Goal: Register for event/course

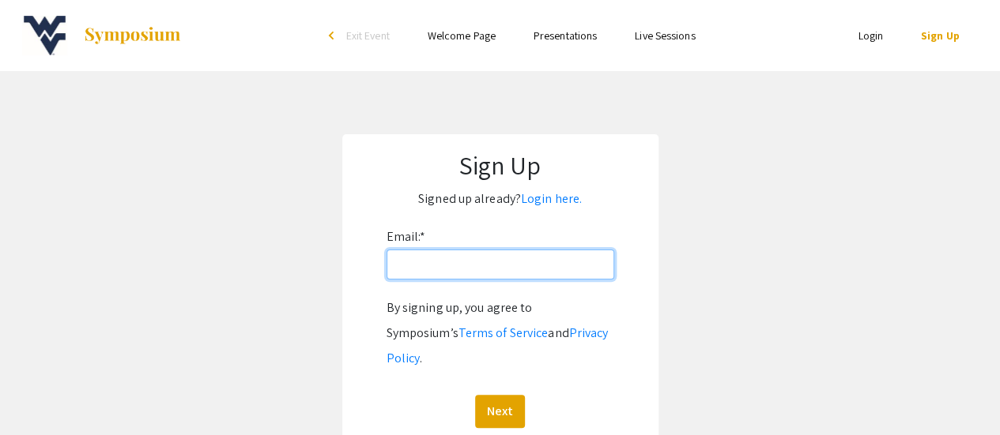
click at [441, 268] on input "Email: *" at bounding box center [500, 265] width 228 height 30
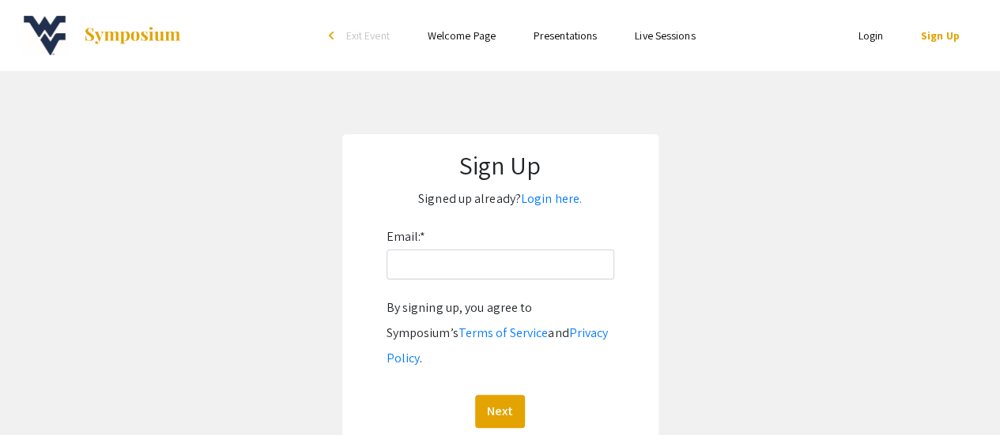
click at [634, 228] on form "Email: * By signing up, you agree to Symposium’s Terms of Service and Privacy P…" at bounding box center [500, 326] width 284 height 204
click at [544, 206] on link "Login here." at bounding box center [551, 198] width 61 height 17
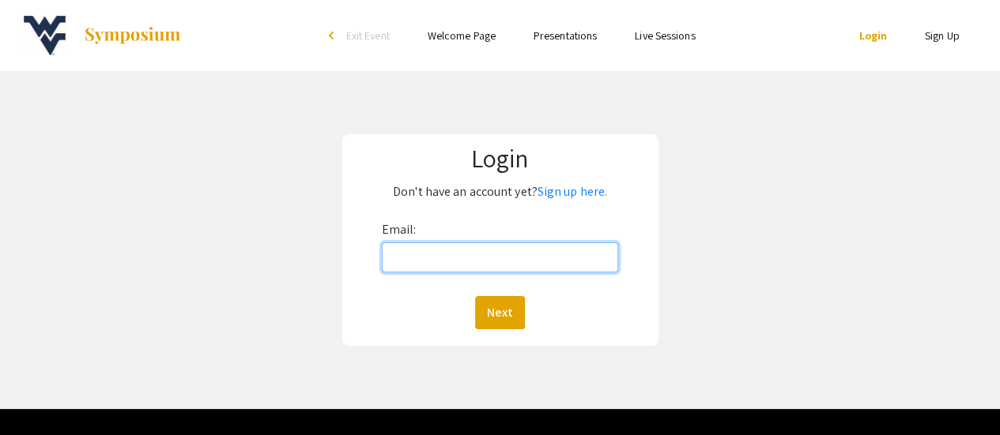
click at [468, 250] on input "Email:" at bounding box center [500, 258] width 237 height 30
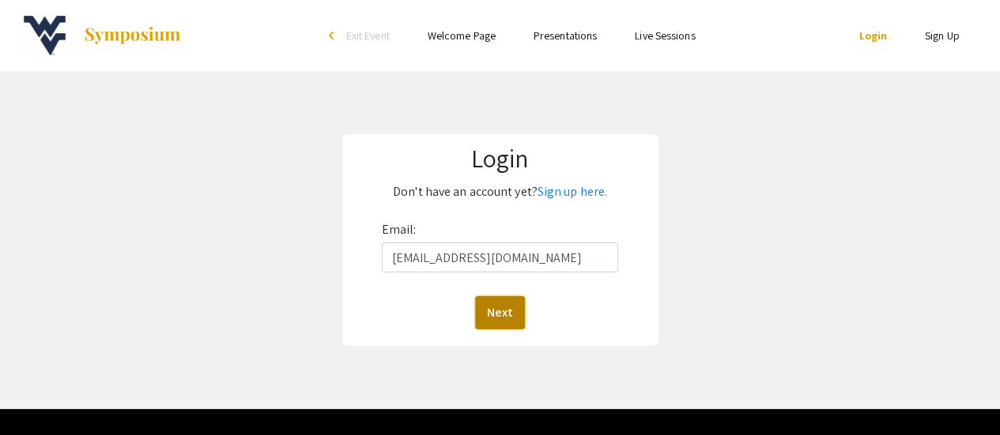
click at [503, 311] on button "Next" at bounding box center [500, 312] width 50 height 33
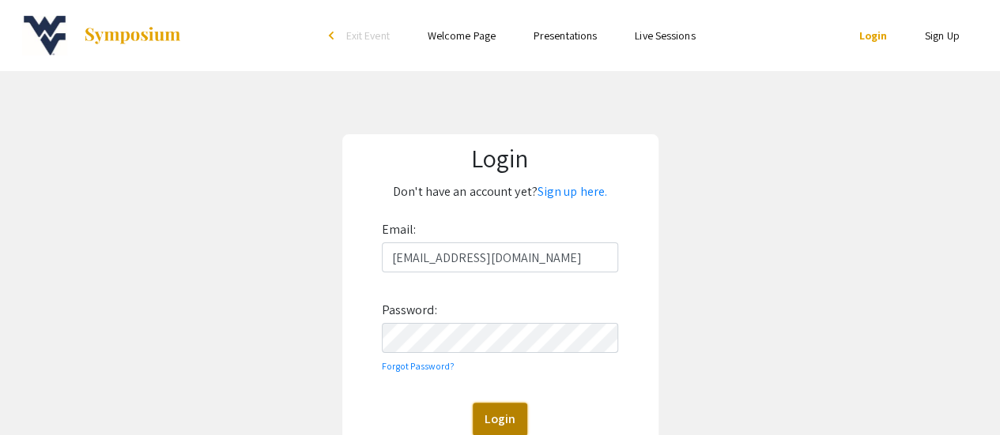
click at [493, 415] on button "Login" at bounding box center [500, 419] width 55 height 33
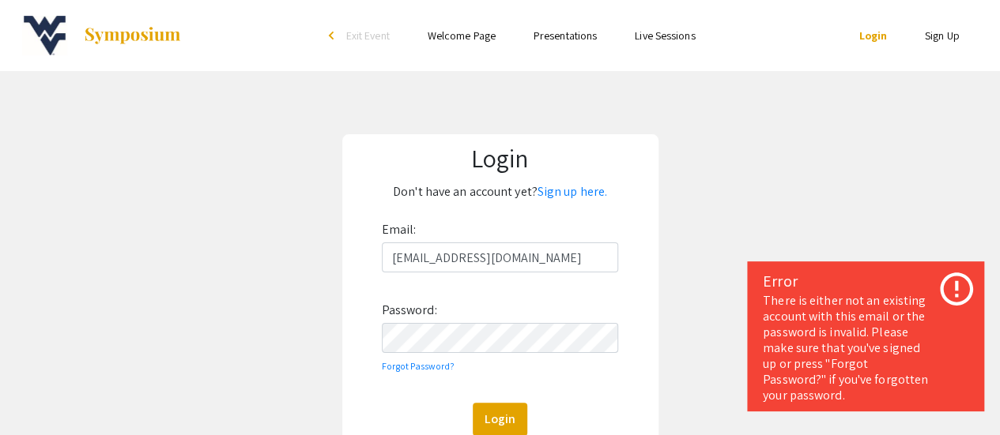
click at [541, 315] on div "Email: [EMAIL_ADDRESS][DOMAIN_NAME] Password: Forgot Password? Login" at bounding box center [500, 326] width 237 height 219
click at [533, 353] on div "Email: [EMAIL_ADDRESS][DOMAIN_NAME] Password: Forgot Password? Login" at bounding box center [500, 326] width 237 height 219
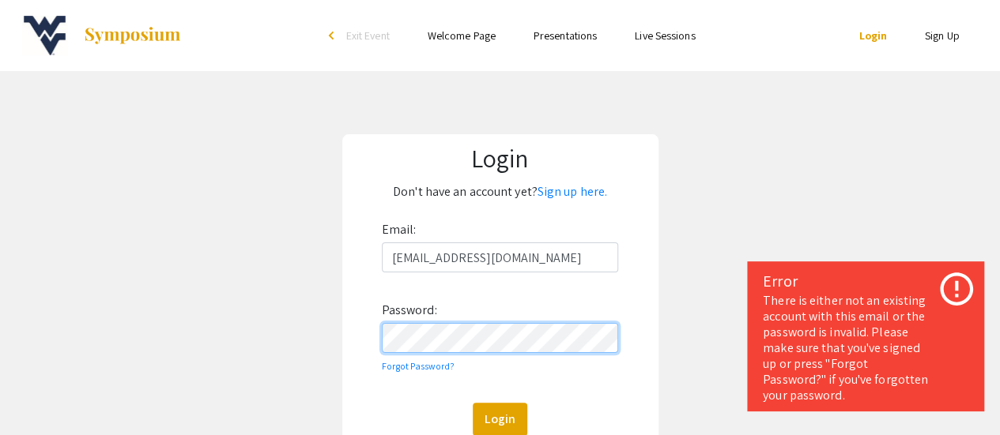
click at [348, 346] on div "Login Don't have an account yet? Sign up here. Email: [EMAIL_ADDRESS][DOMAIN_NA…" at bounding box center [500, 293] width 316 height 318
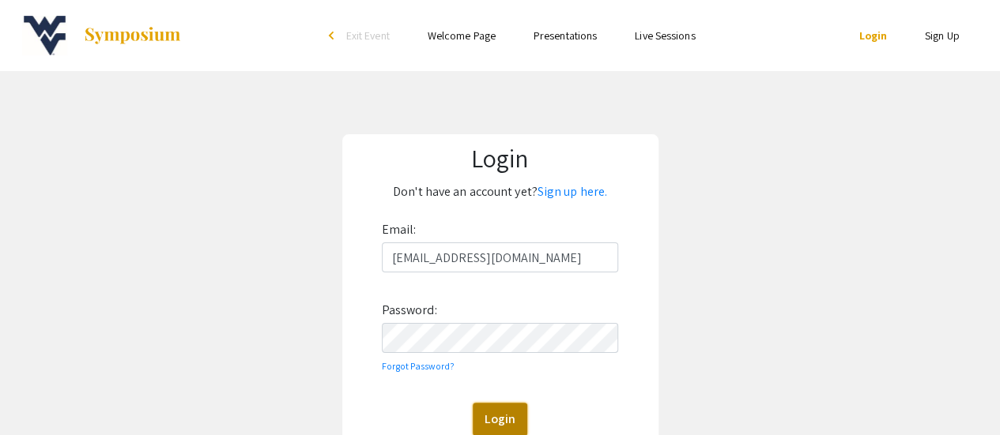
click at [515, 424] on button "Login" at bounding box center [500, 419] width 55 height 33
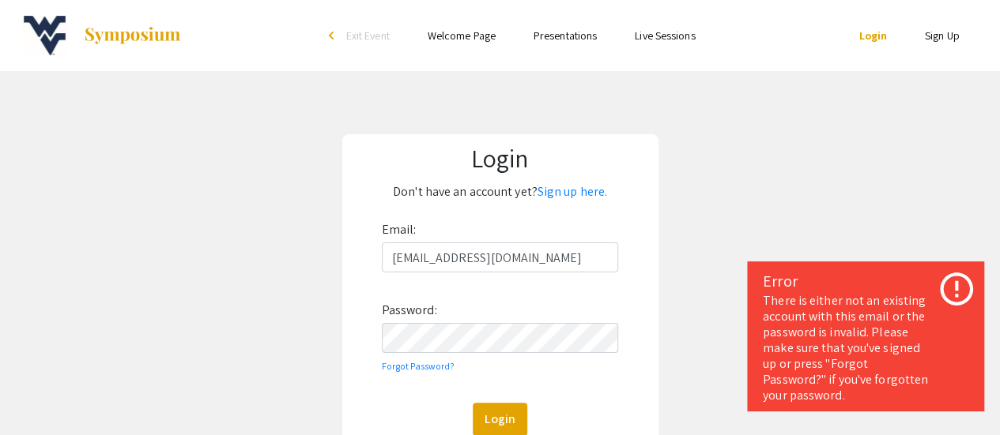
click at [541, 238] on div "Email: [EMAIL_ADDRESS][DOMAIN_NAME] Password: Forgot Password? Login" at bounding box center [500, 326] width 237 height 219
click at [540, 259] on input "[EMAIL_ADDRESS][DOMAIN_NAME]" at bounding box center [500, 258] width 237 height 30
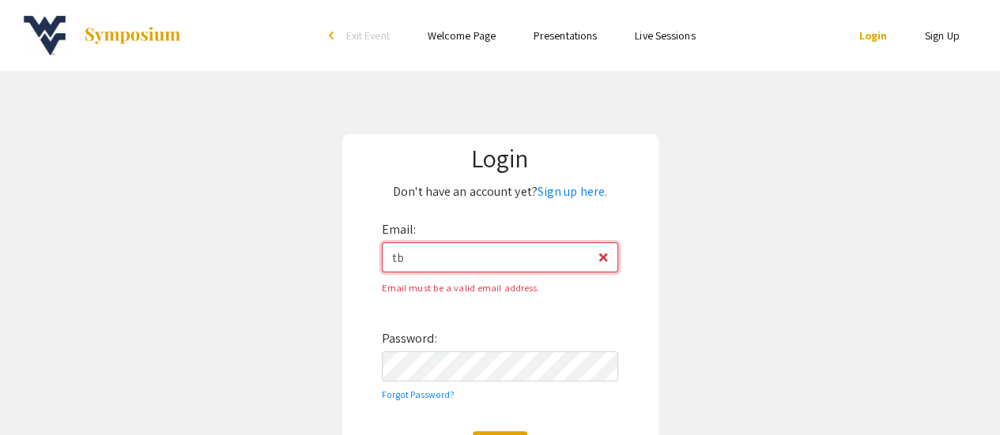
type input "t"
click at [540, 259] on input "Email:" at bounding box center [500, 258] width 237 height 30
type input "[EMAIL_ADDRESS][DOMAIN_NAME]"
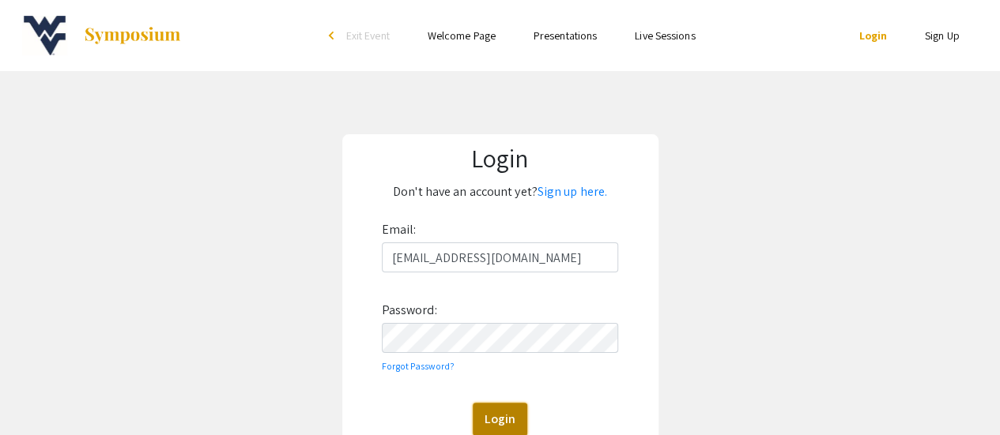
click at [504, 429] on button "Login" at bounding box center [500, 419] width 55 height 33
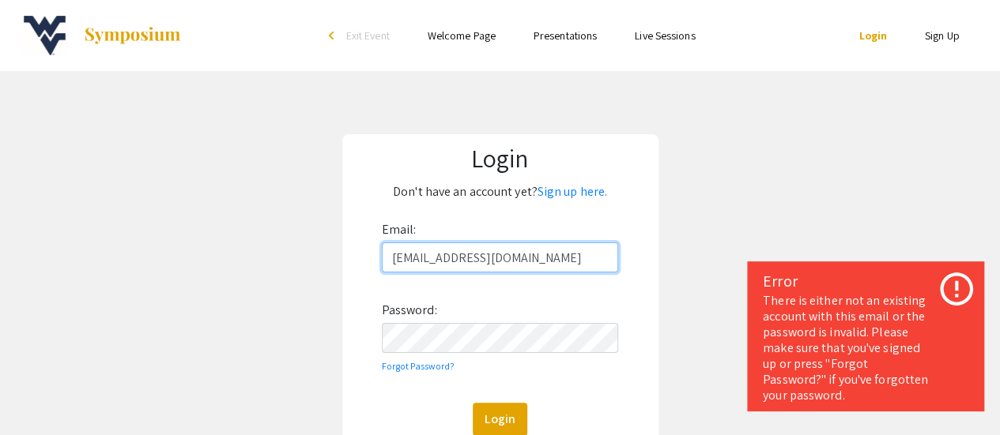
click at [544, 262] on input "[EMAIL_ADDRESS][DOMAIN_NAME]" at bounding box center [500, 258] width 237 height 30
drag, startPoint x: 544, startPoint y: 262, endPoint x: 337, endPoint y: 262, distance: 207.8
click at [337, 262] on div "Login Don't have an account yet? Sign up here. Email: [EMAIL_ADDRESS][DOMAIN_NA…" at bounding box center [499, 293] width 1023 height 445
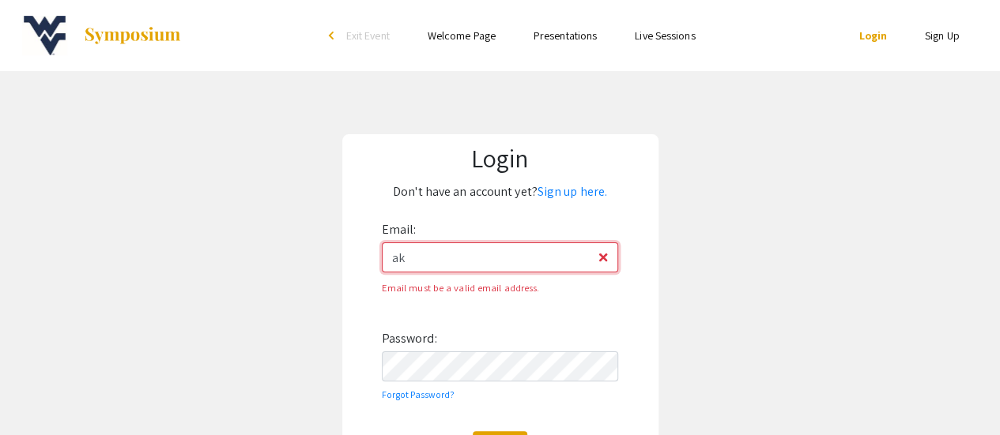
type input "[EMAIL_ADDRESS][DOMAIN_NAME]"
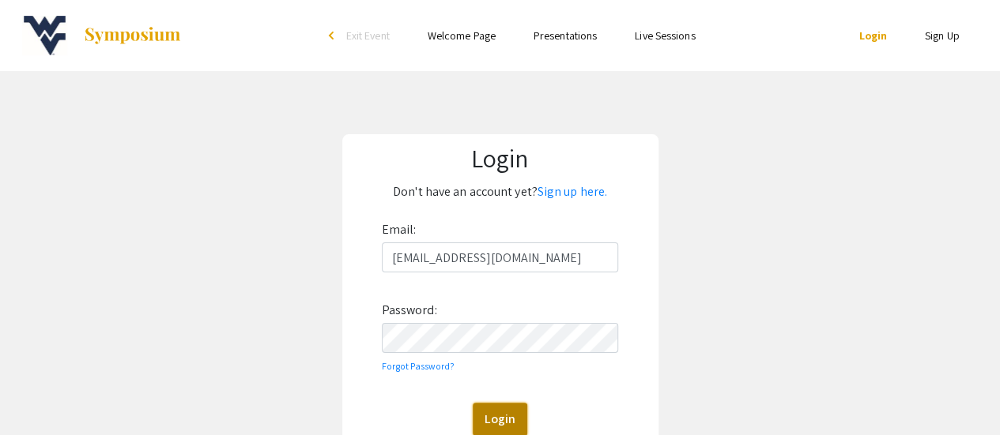
click at [492, 411] on button "Login" at bounding box center [500, 419] width 55 height 33
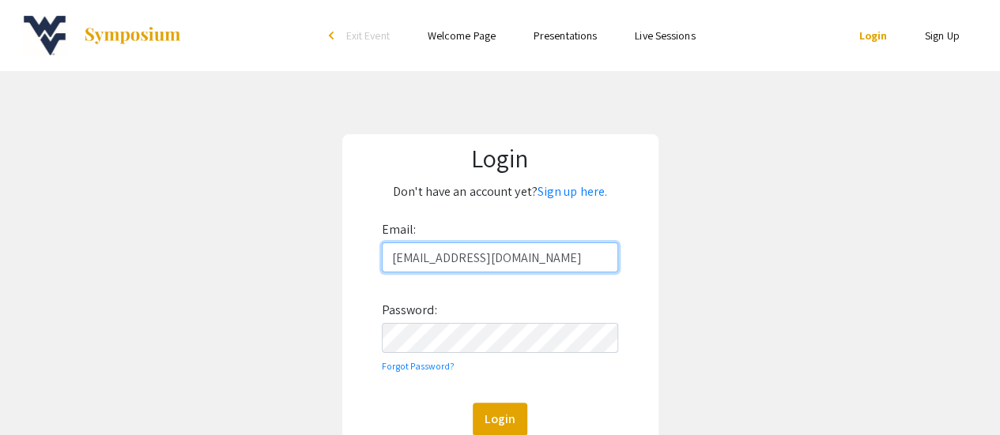
click at [594, 266] on input "[EMAIL_ADDRESS][DOMAIN_NAME]" at bounding box center [500, 258] width 237 height 30
drag, startPoint x: 594, startPoint y: 266, endPoint x: 297, endPoint y: 277, distance: 297.3
click at [297, 277] on div "Login Don't have an account yet? Sign up here. Email: [EMAIL_ADDRESS][DOMAIN_NA…" at bounding box center [499, 293] width 1023 height 445
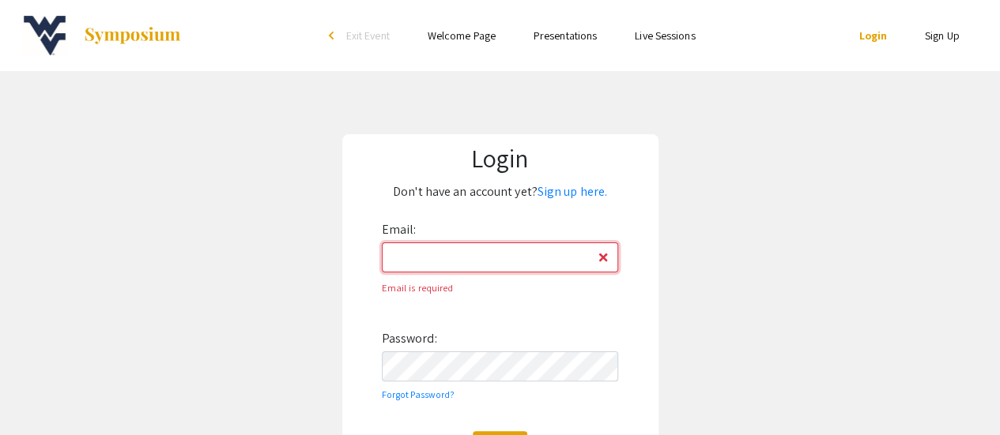
click at [469, 260] on input "Email:" at bounding box center [500, 258] width 237 height 30
type input "[EMAIL_ADDRESS][DOMAIN_NAME]"
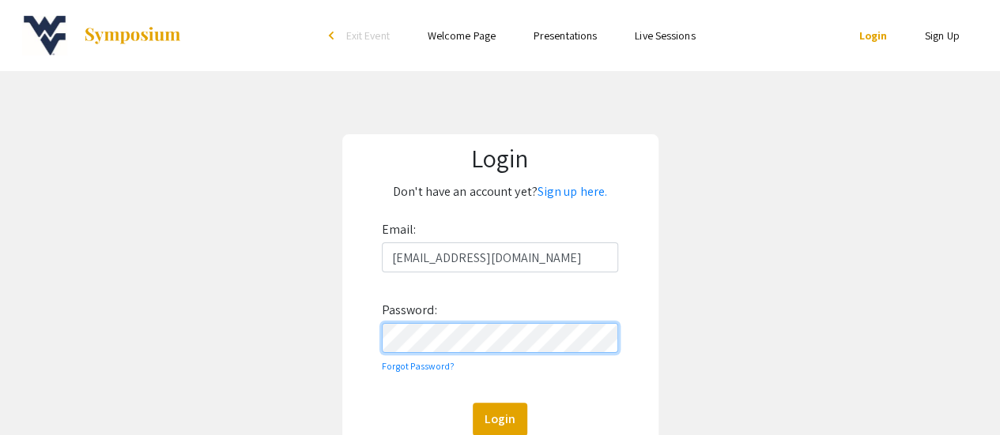
click at [314, 347] on div "Login Don't have an account yet? Sign up here. Email: [EMAIL_ADDRESS][DOMAIN_NA…" at bounding box center [499, 293] width 1023 height 445
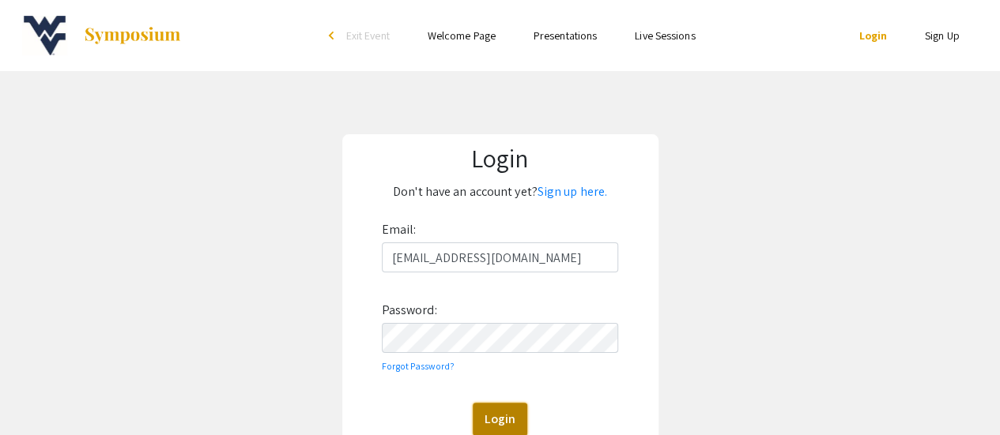
click at [496, 421] on button "Login" at bounding box center [500, 419] width 55 height 33
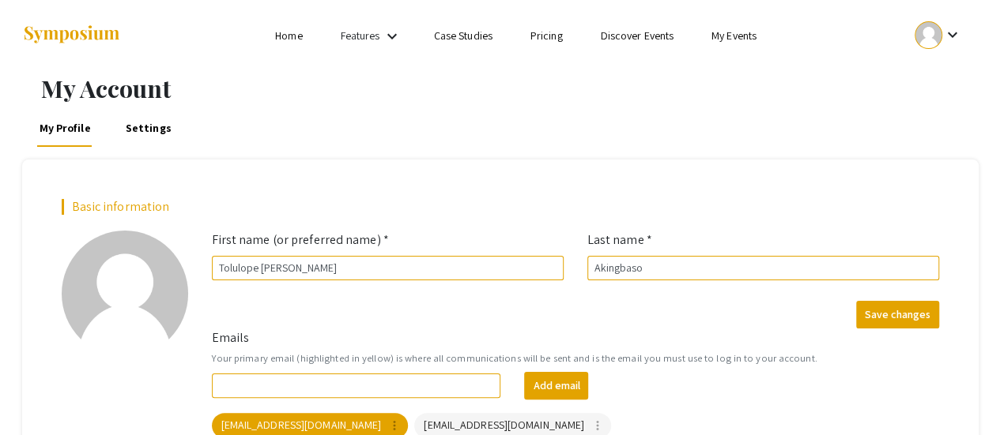
click at [725, 37] on link "My Events" at bounding box center [733, 35] width 45 height 14
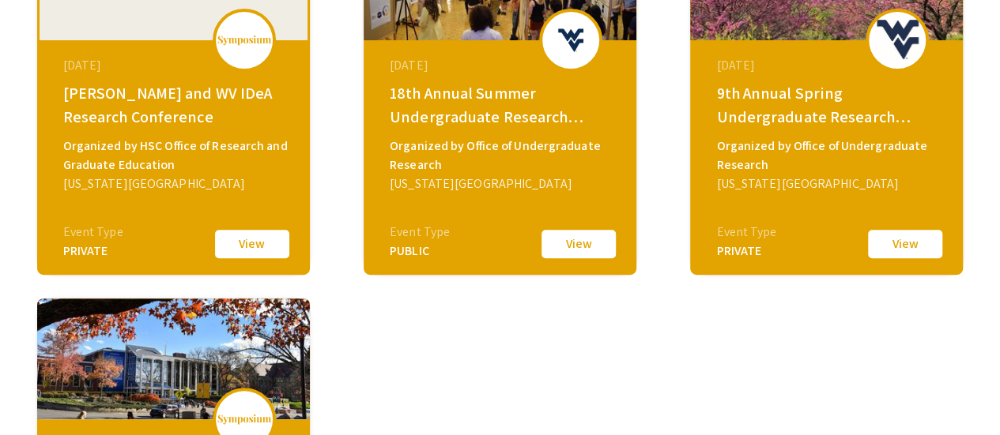
scroll to position [237, 0]
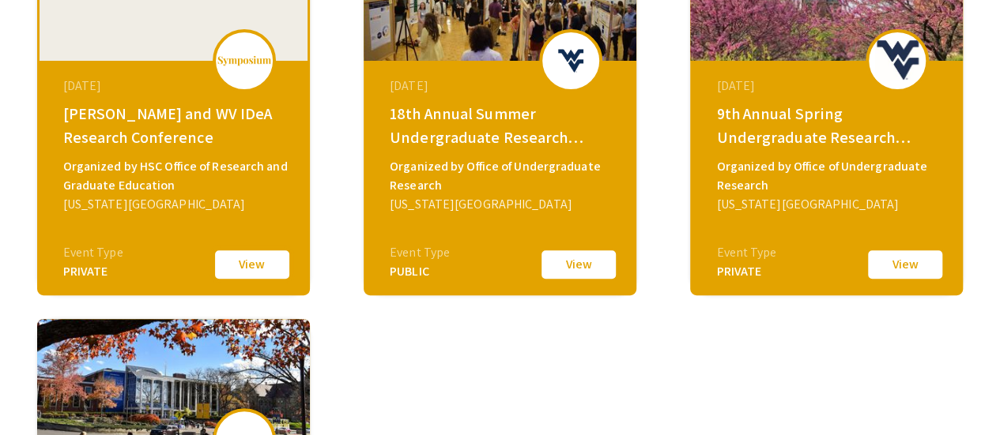
click at [254, 265] on button "View" at bounding box center [252, 264] width 79 height 33
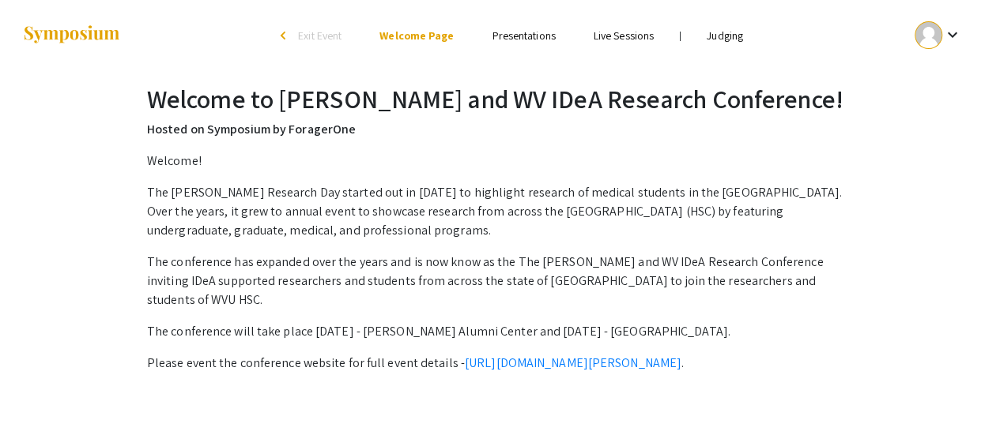
click at [517, 42] on link "Presentations" at bounding box center [522, 35] width 63 height 14
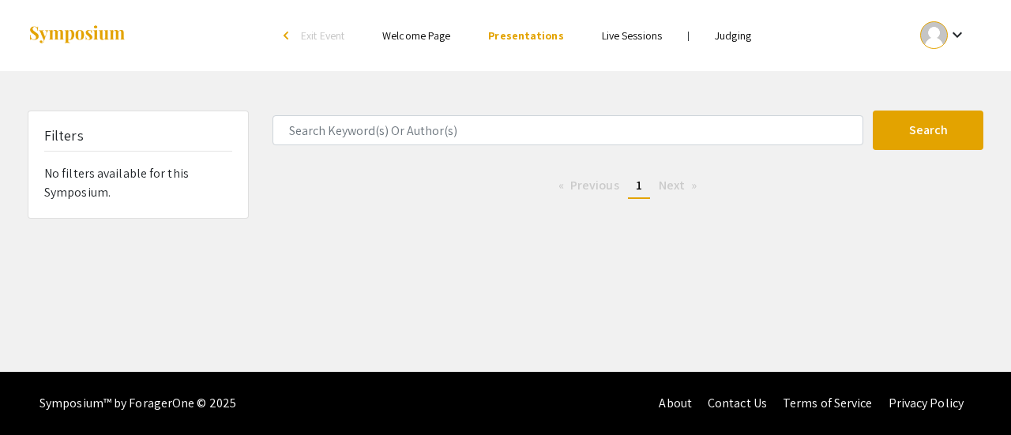
click at [619, 29] on link "Live Sessions" at bounding box center [632, 35] width 60 height 14
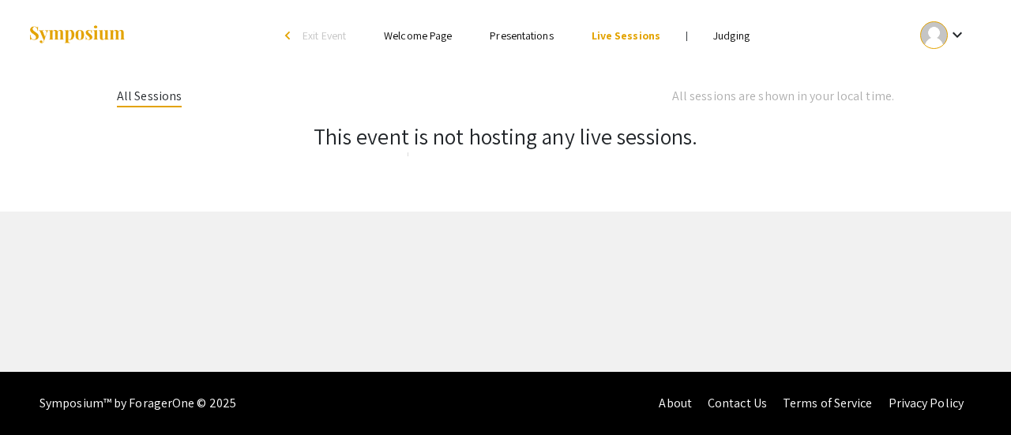
click at [420, 35] on link "Welcome Page" at bounding box center [418, 35] width 68 height 14
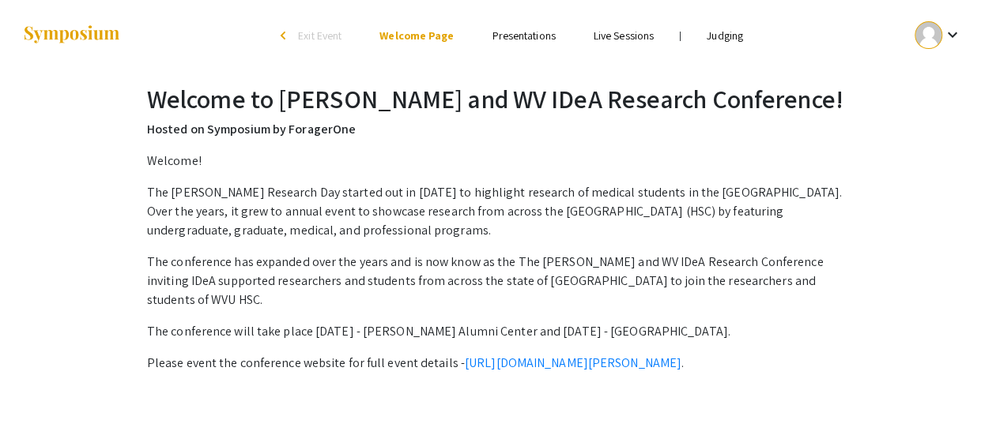
click at [300, 22] on div at bounding box center [179, 35] width 315 height 71
click at [284, 42] on div "arrow_back_ios" at bounding box center [285, 36] width 9 height 19
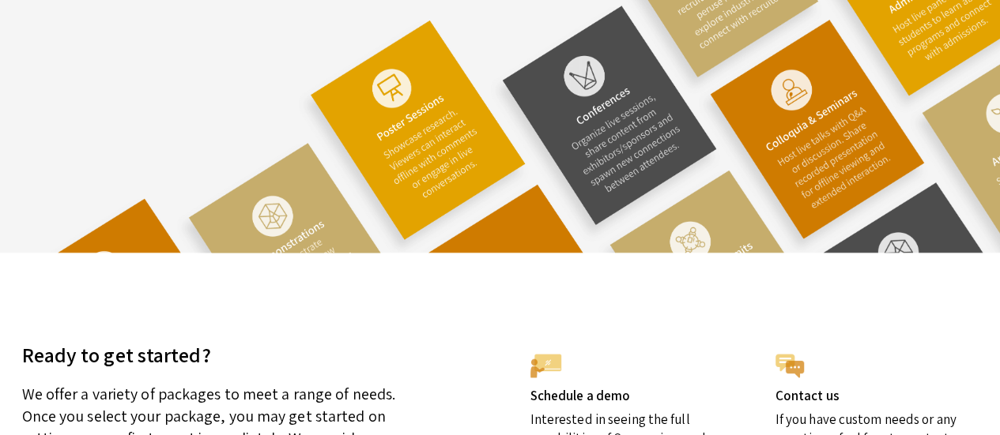
scroll to position [4561, 0]
